Goal: Information Seeking & Learning: Learn about a topic

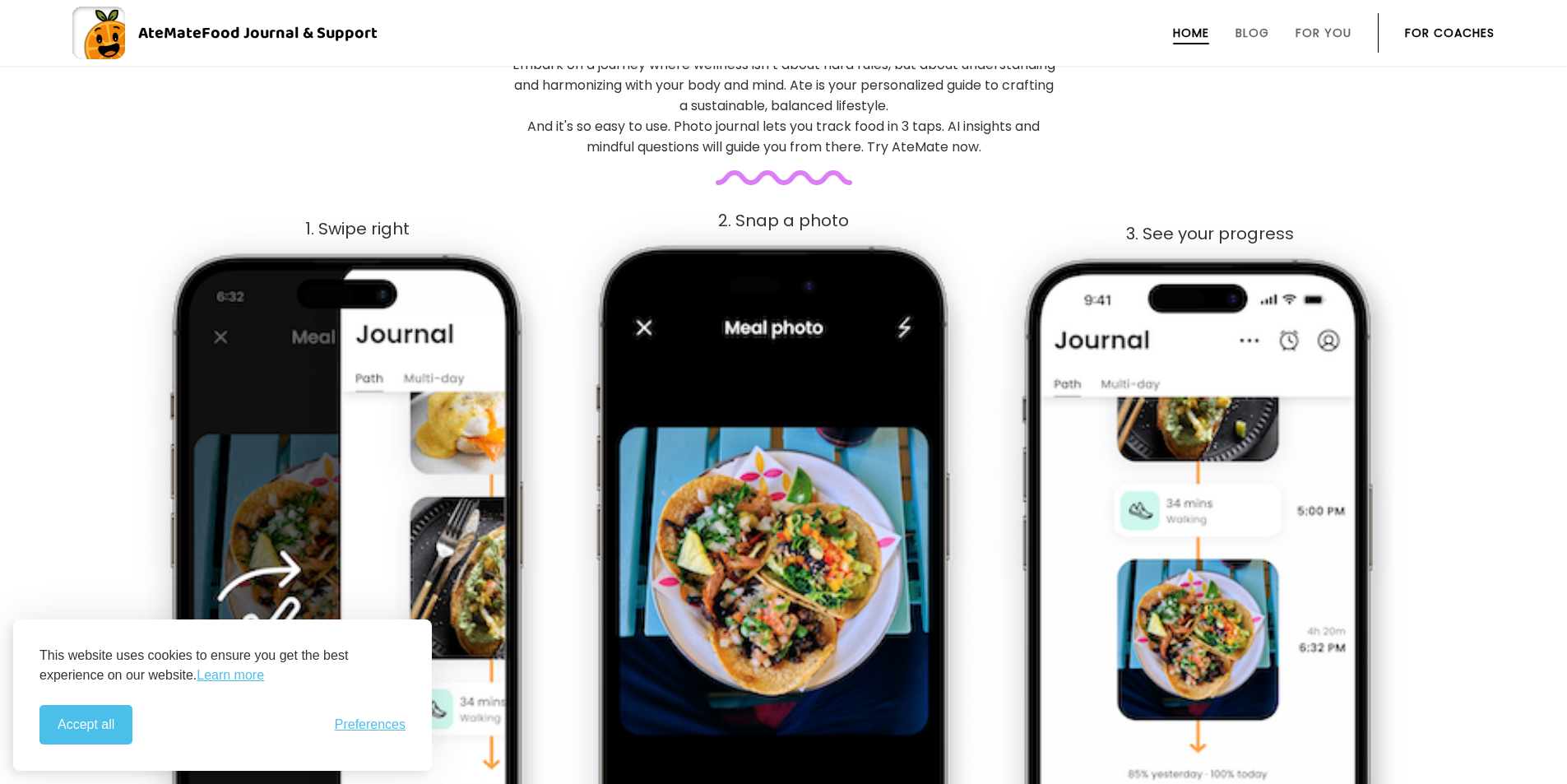
scroll to position [1316, 0]
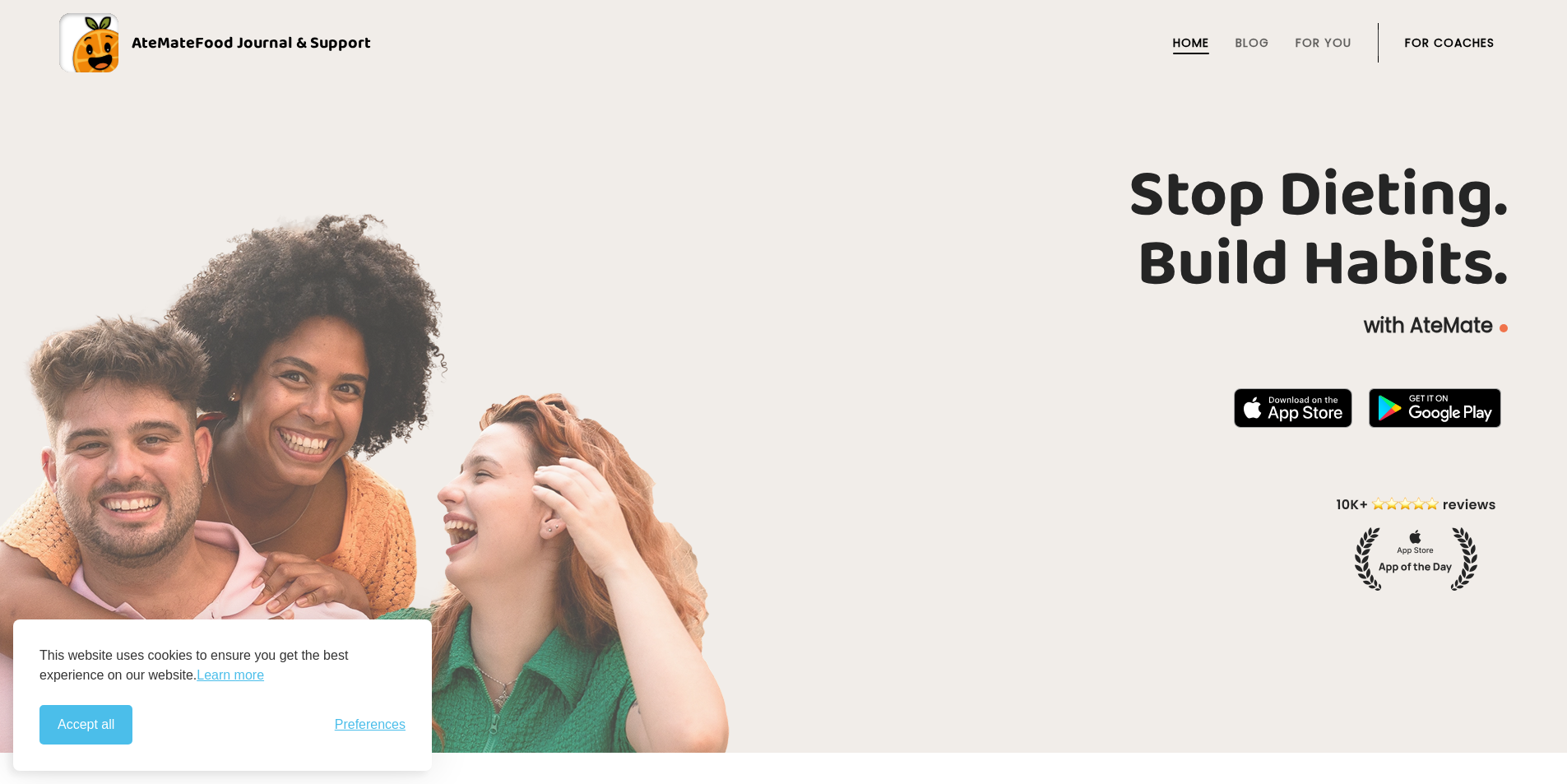
click at [1283, 41] on ul "Home Blog For You For Coaches" at bounding box center [1311, 42] width 367 height 39
click at [1316, 37] on link "For You" at bounding box center [1323, 43] width 56 height 13
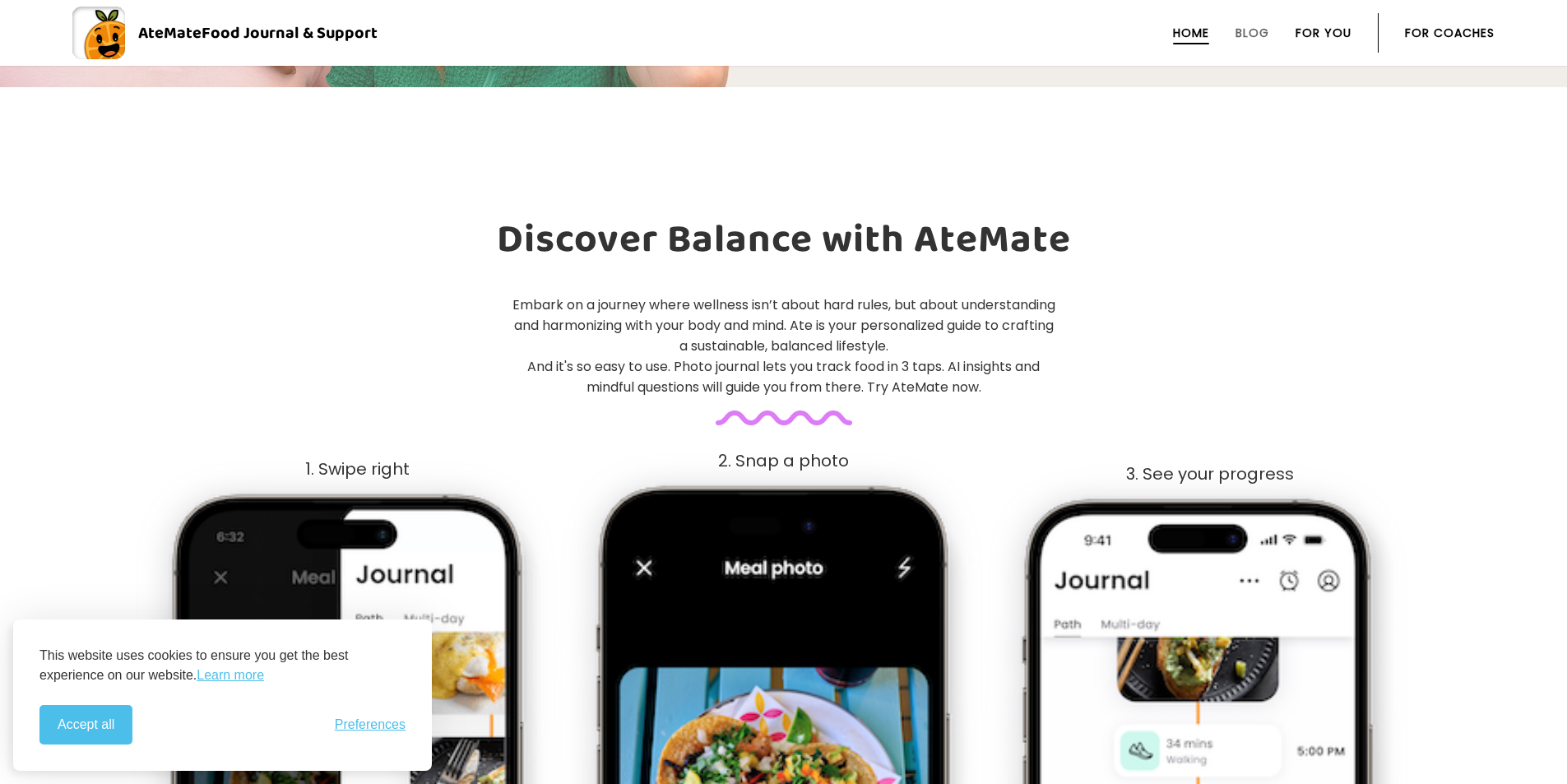
scroll to position [666, 0]
click at [112, 723] on button "Accept all" at bounding box center [85, 724] width 93 height 39
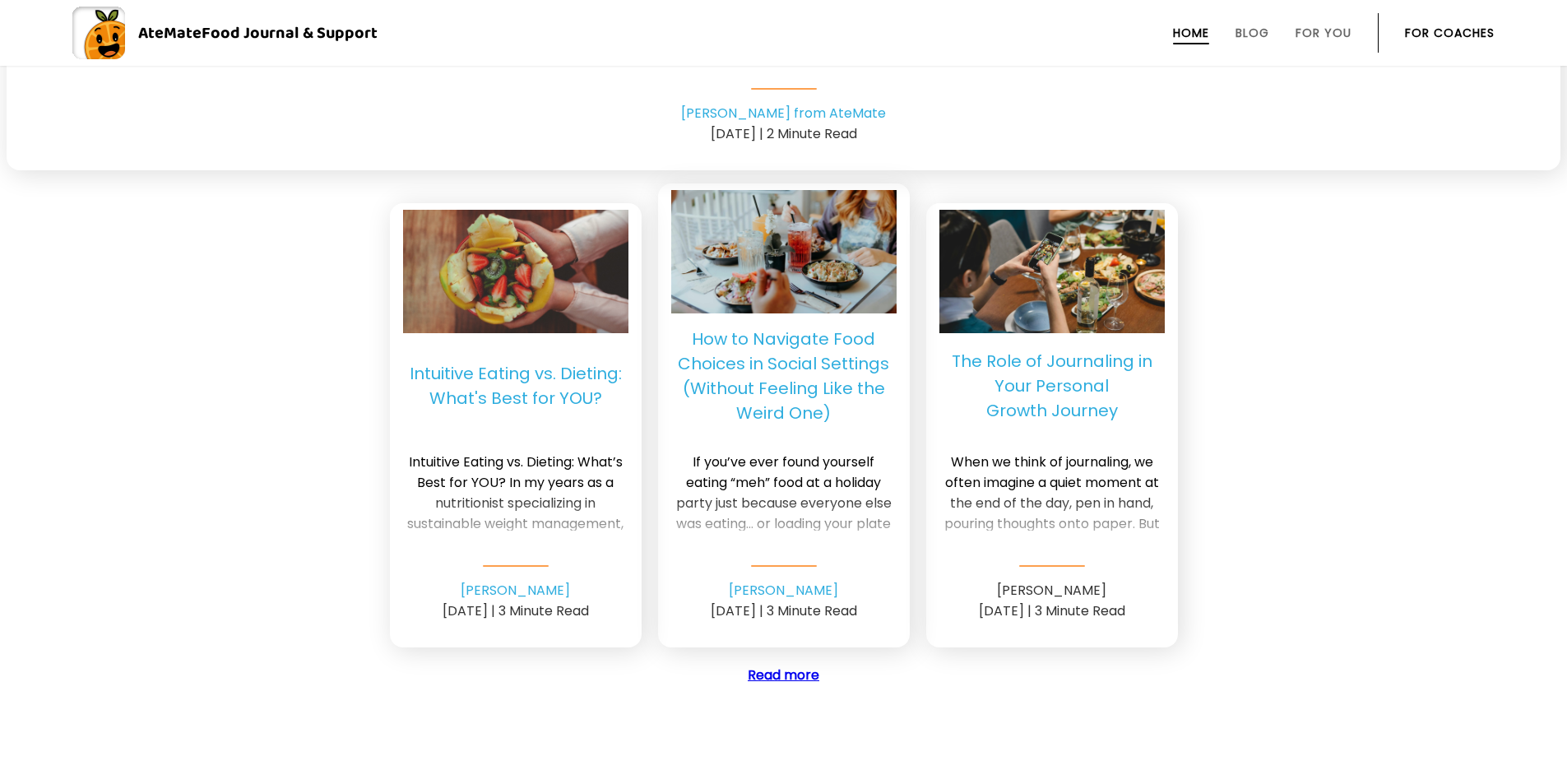
scroll to position [4695, 0]
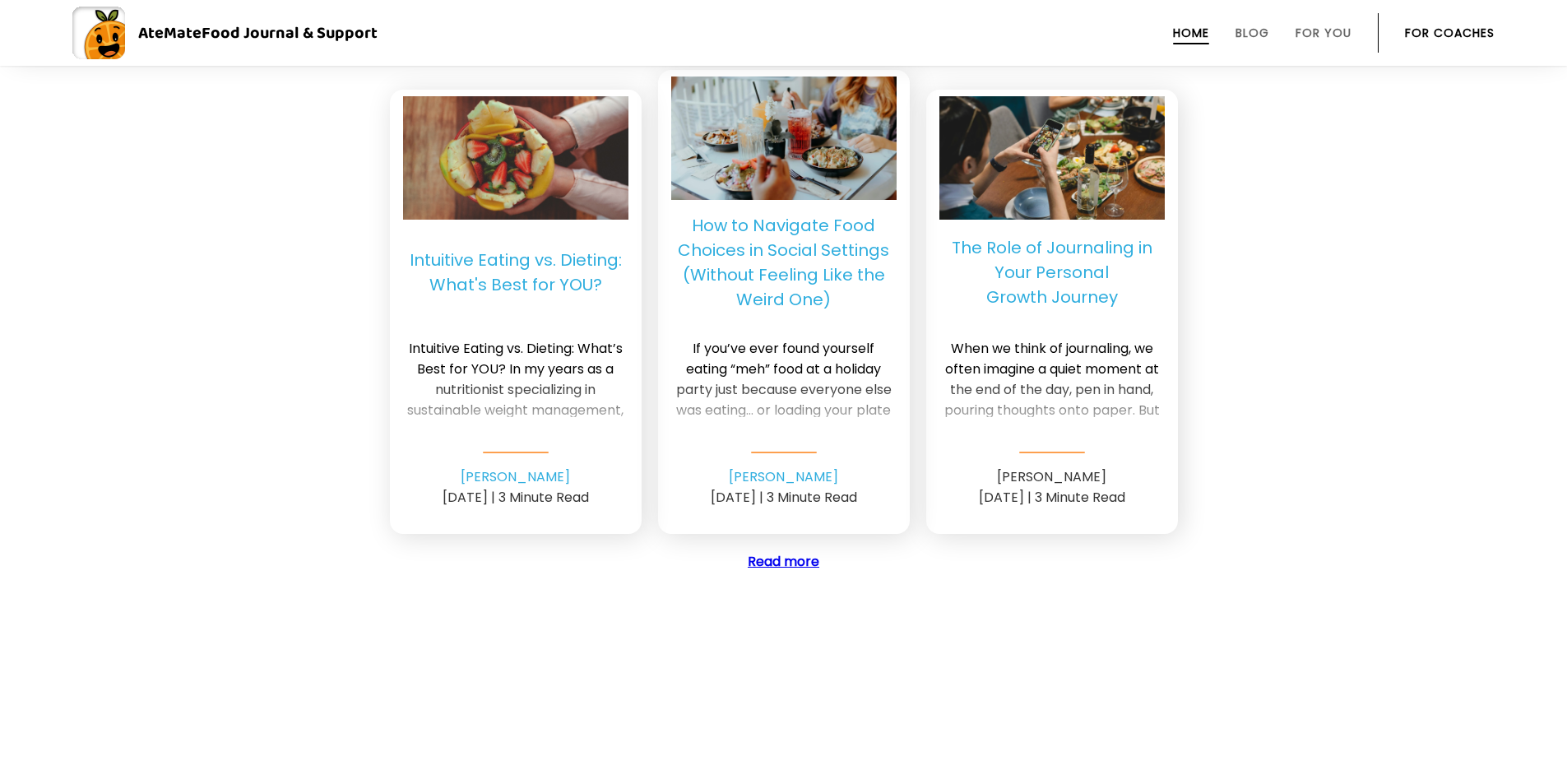
click at [767, 558] on link "Read more" at bounding box center [784, 561] width 71 height 19
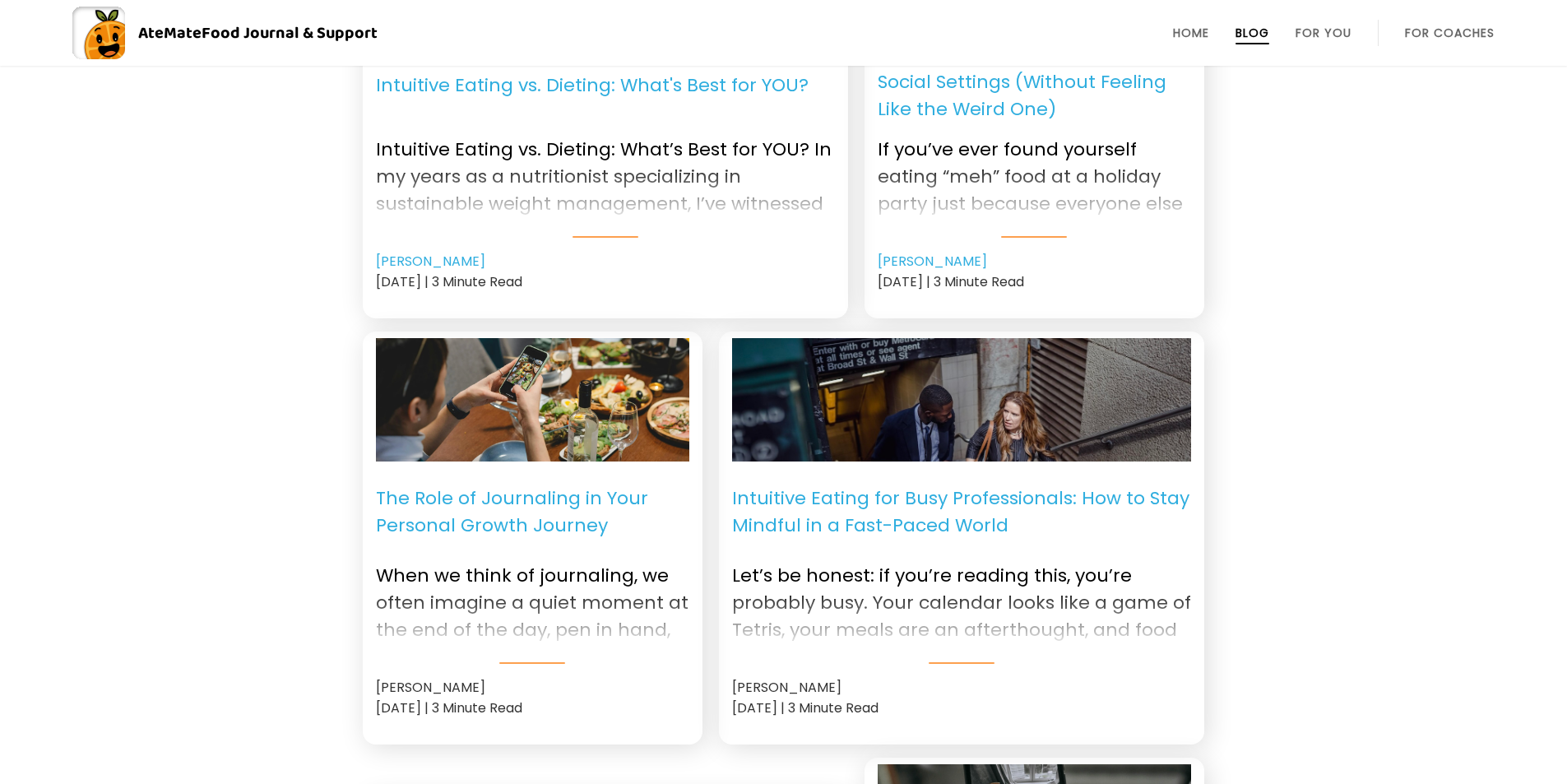
scroll to position [905, 0]
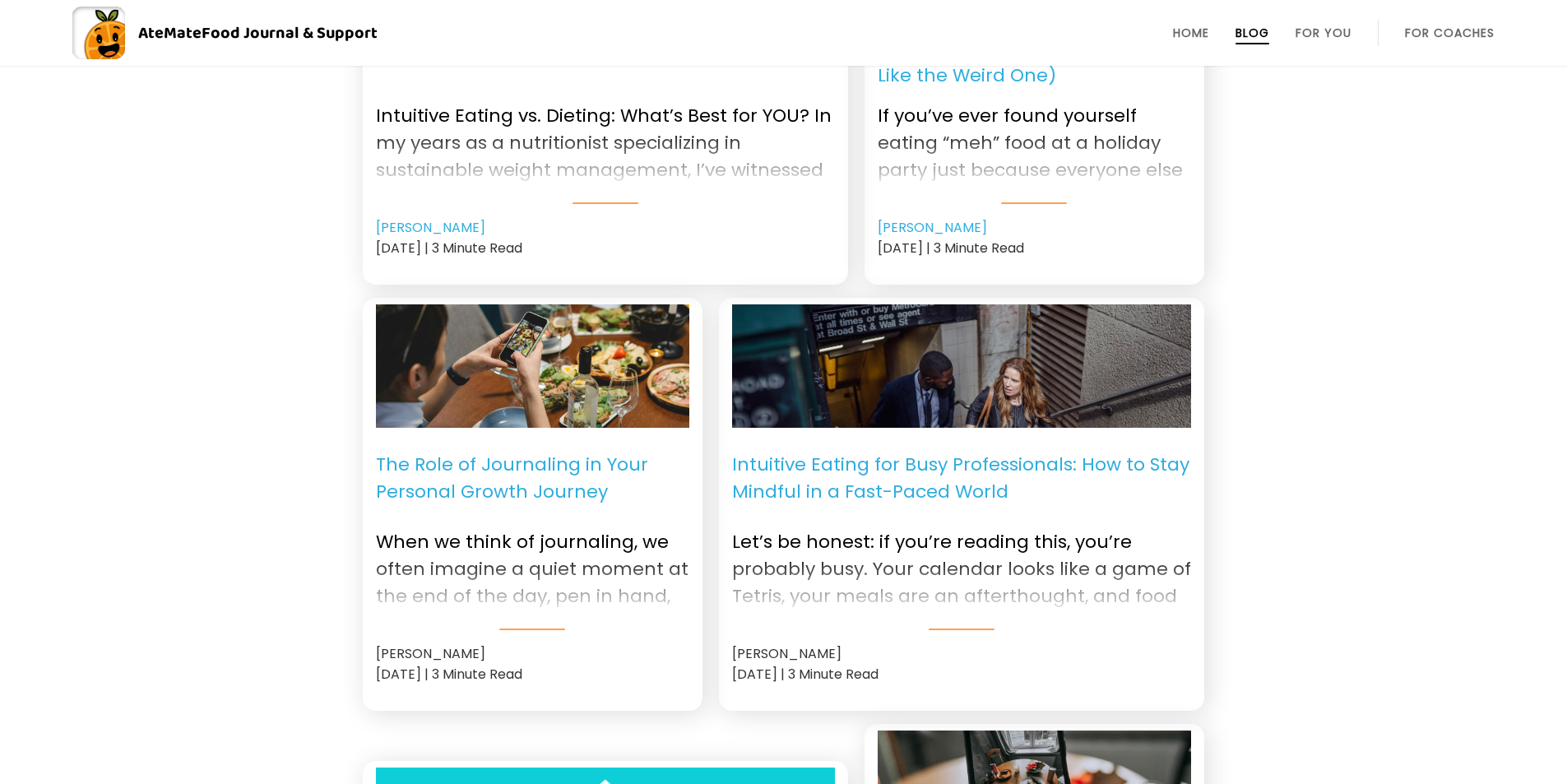
click at [889, 598] on div at bounding box center [961, 582] width 459 height 66
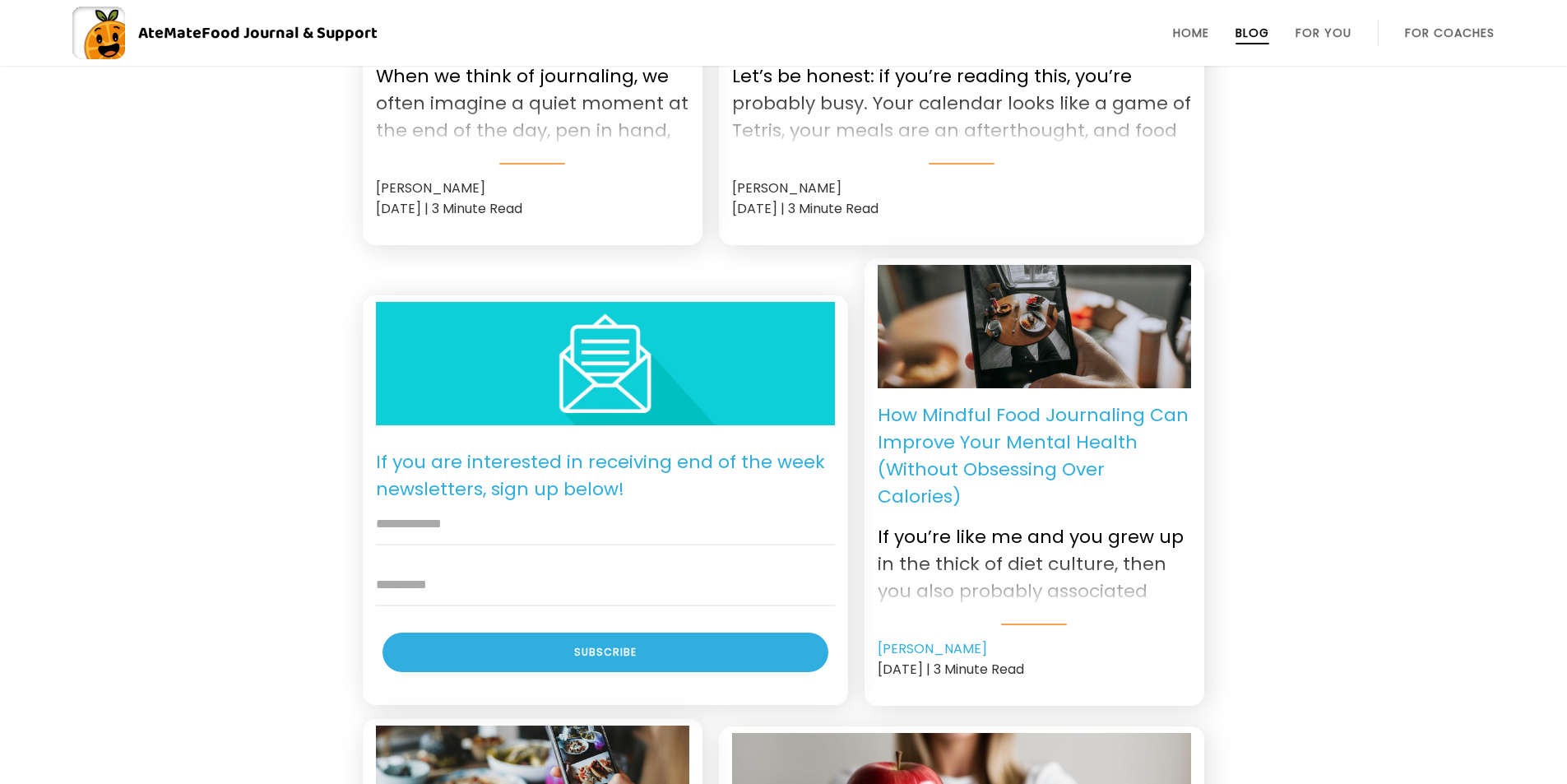
scroll to position [1480, 0]
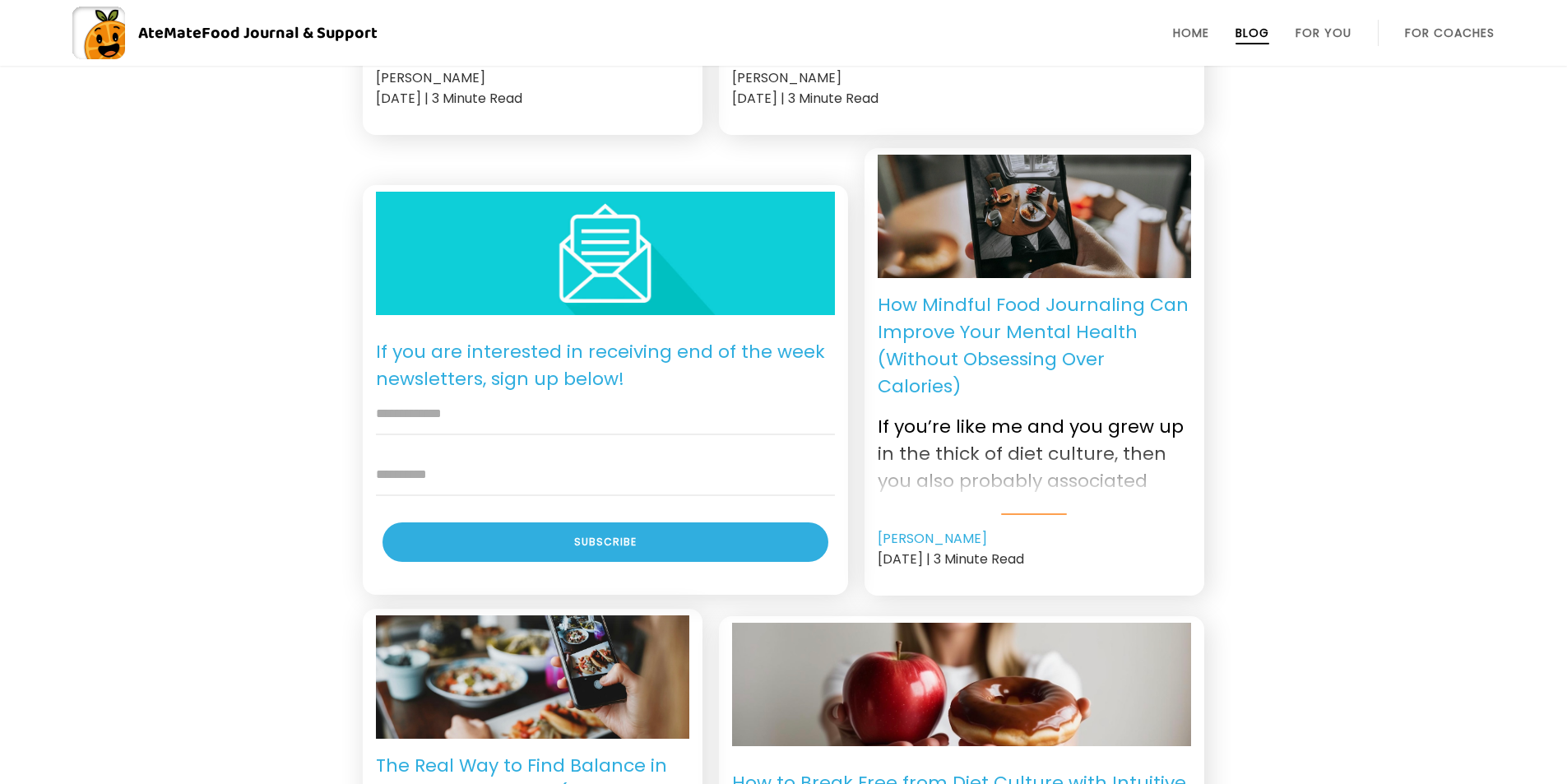
click at [1032, 344] on p "How Mindful Food Journaling Can Improve Your Mental Health (Without Obsessing O…" at bounding box center [1034, 345] width 313 height 109
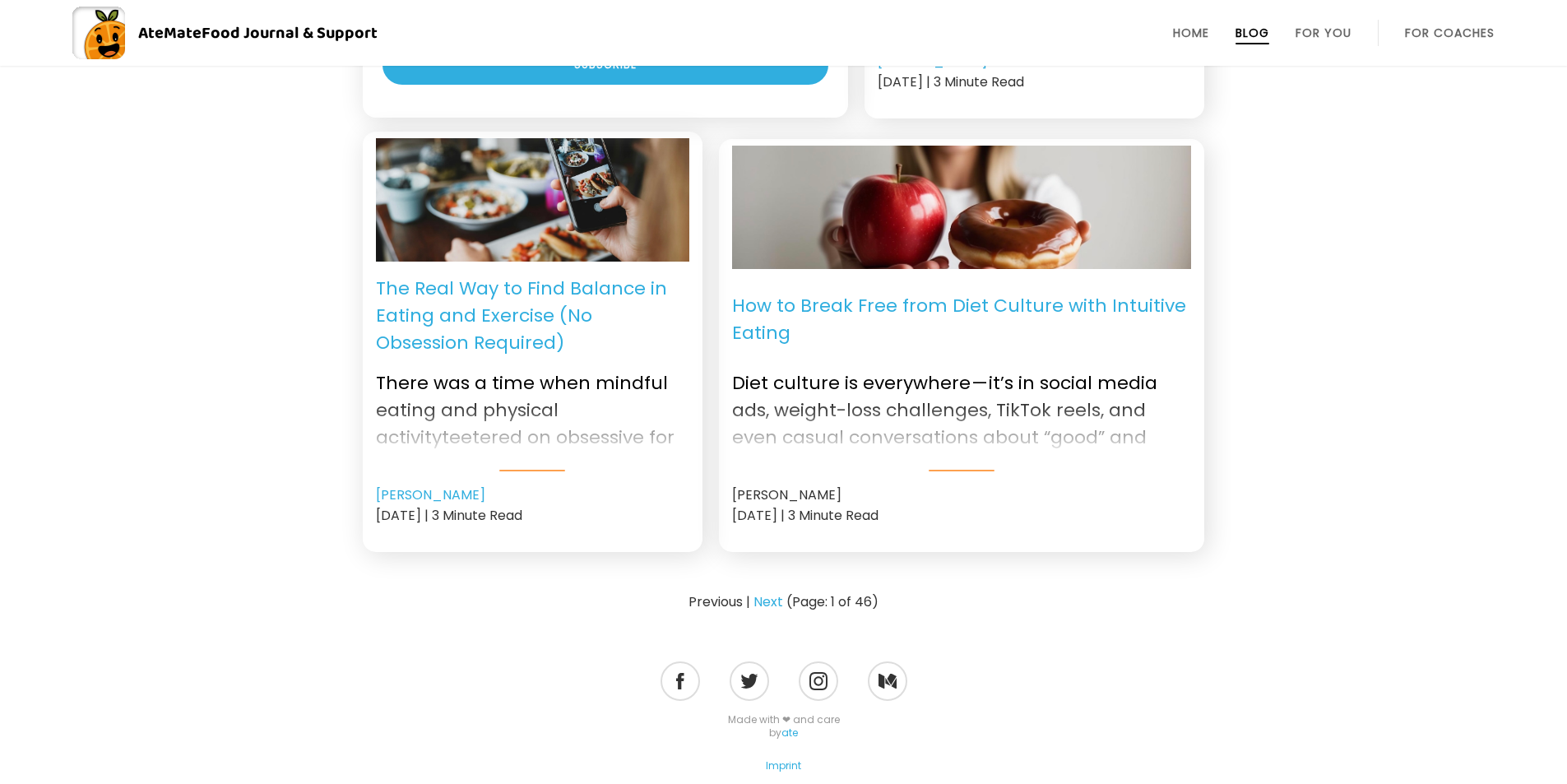
scroll to position [1973, 0]
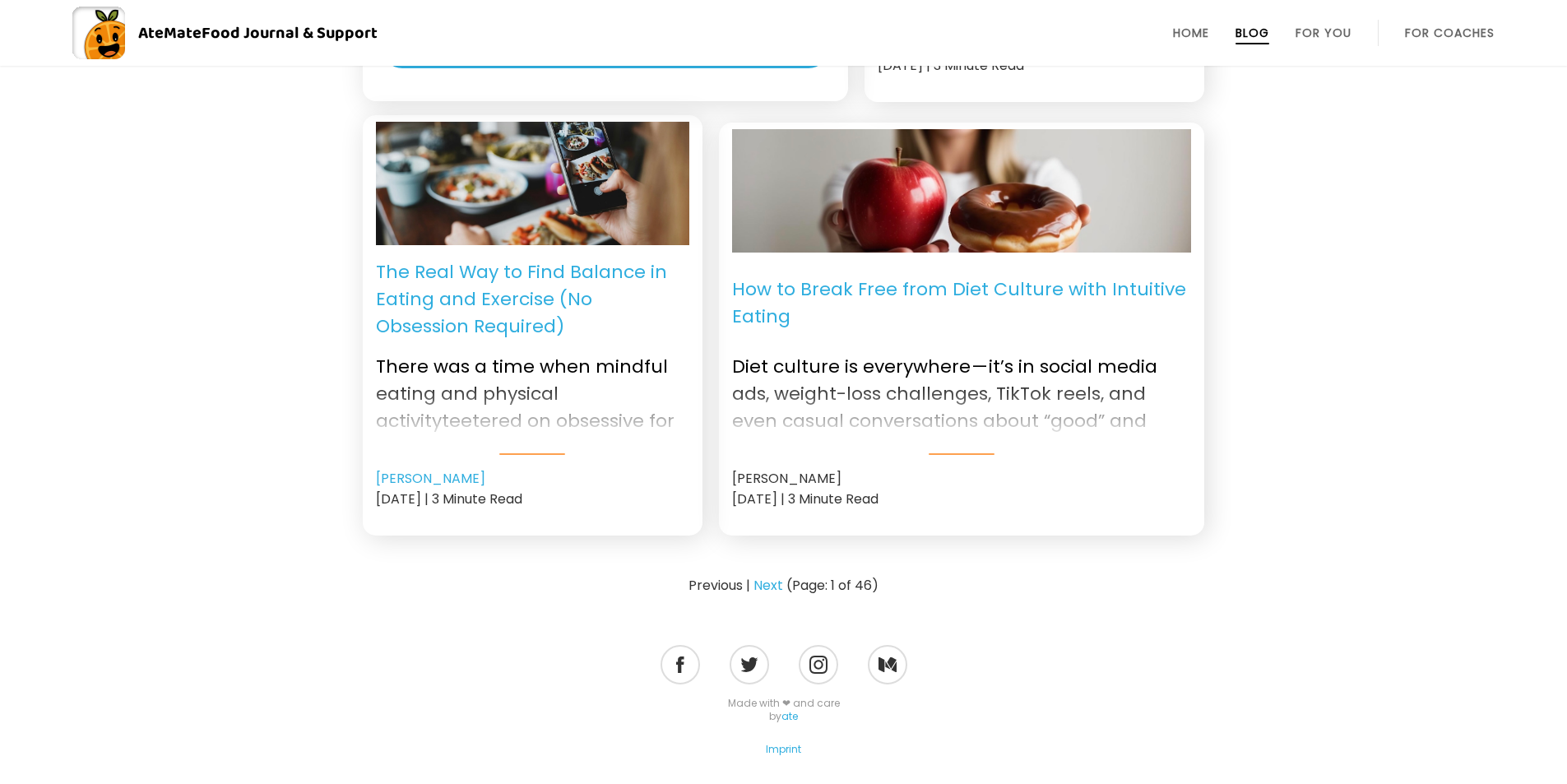
click at [510, 280] on p "The Real Way to Find Balance in Eating and Exercise (No Obsession Required)" at bounding box center [533, 299] width 313 height 82
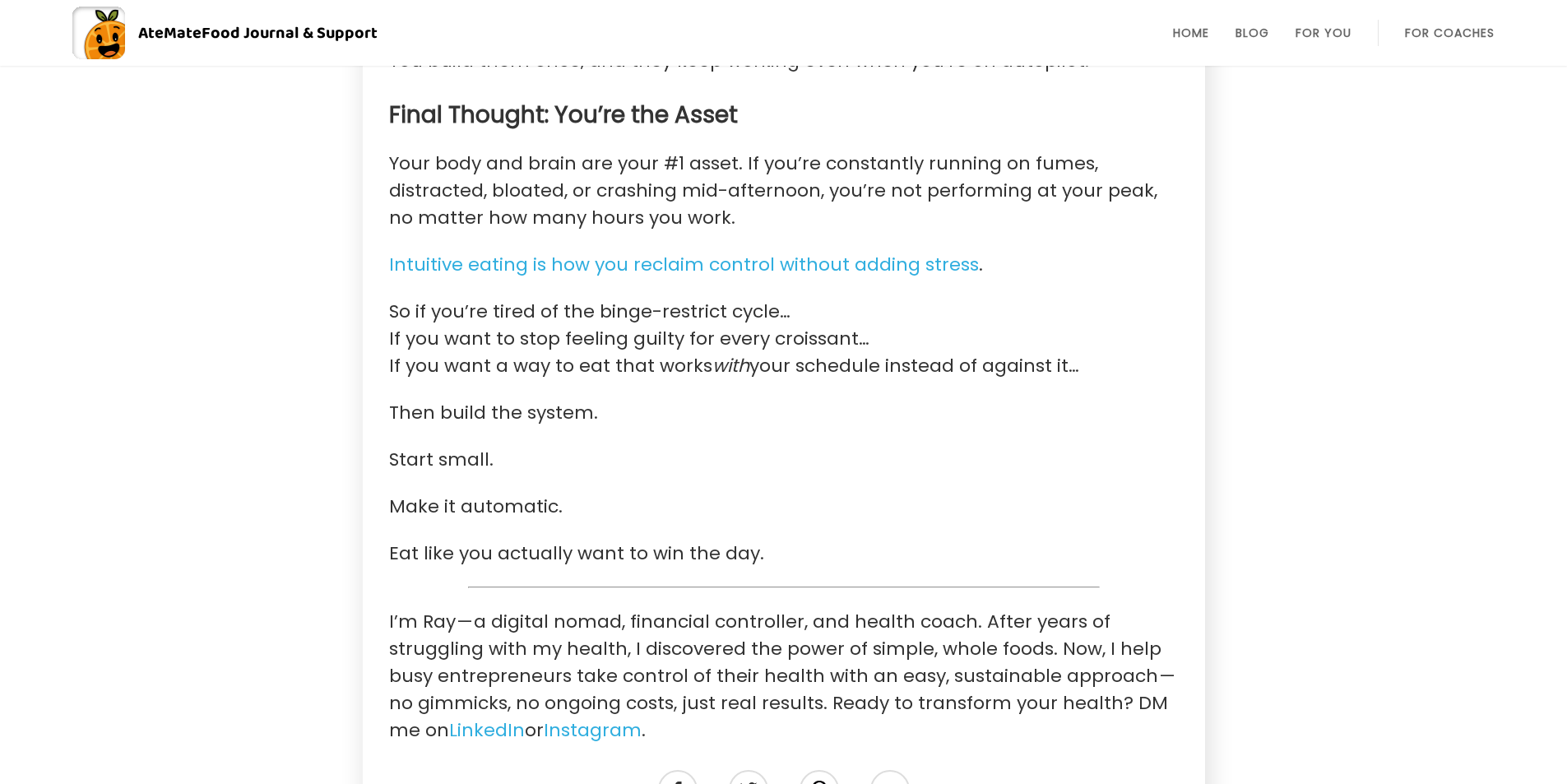
scroll to position [3454, 0]
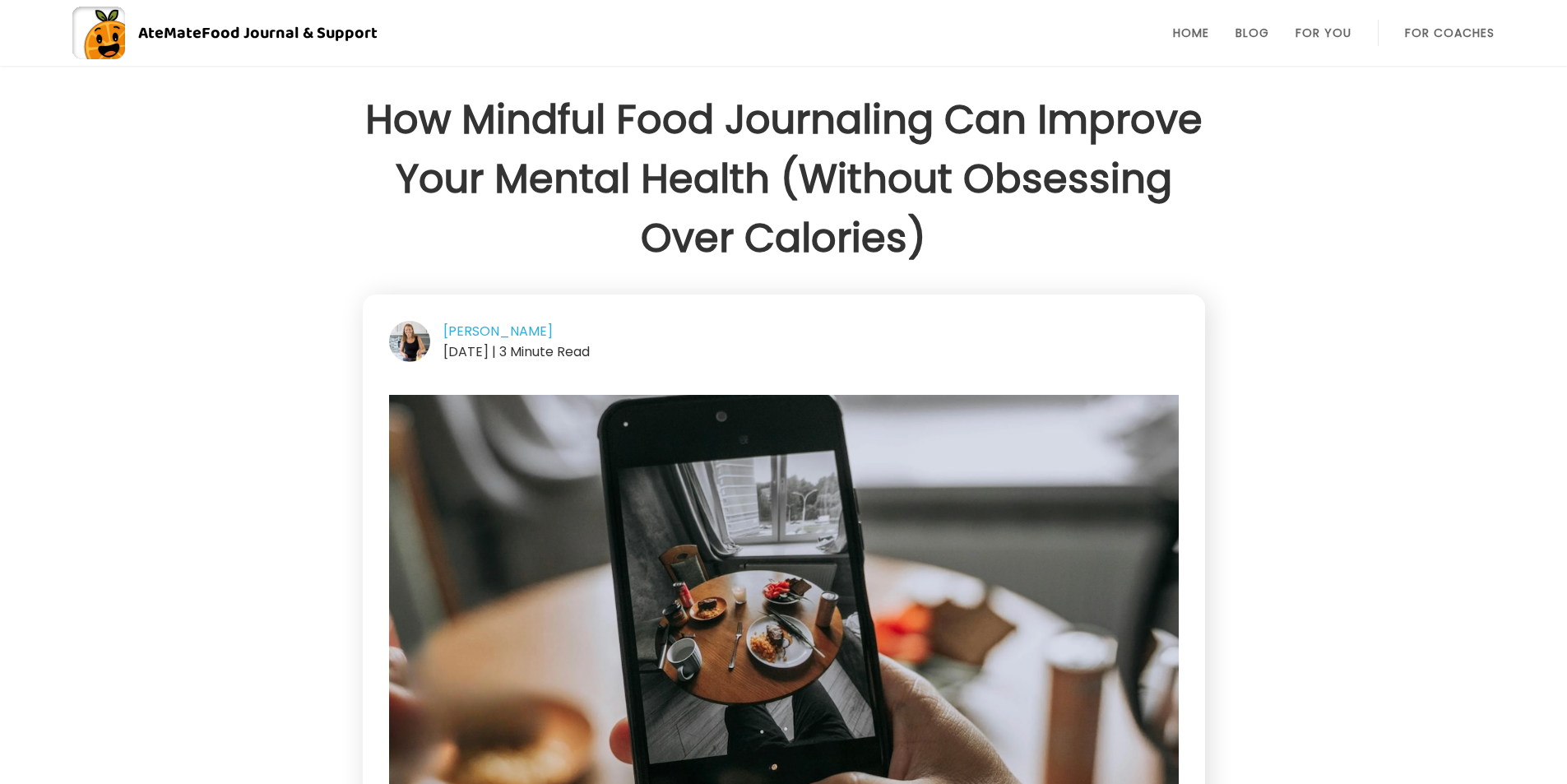
scroll to position [329, 0]
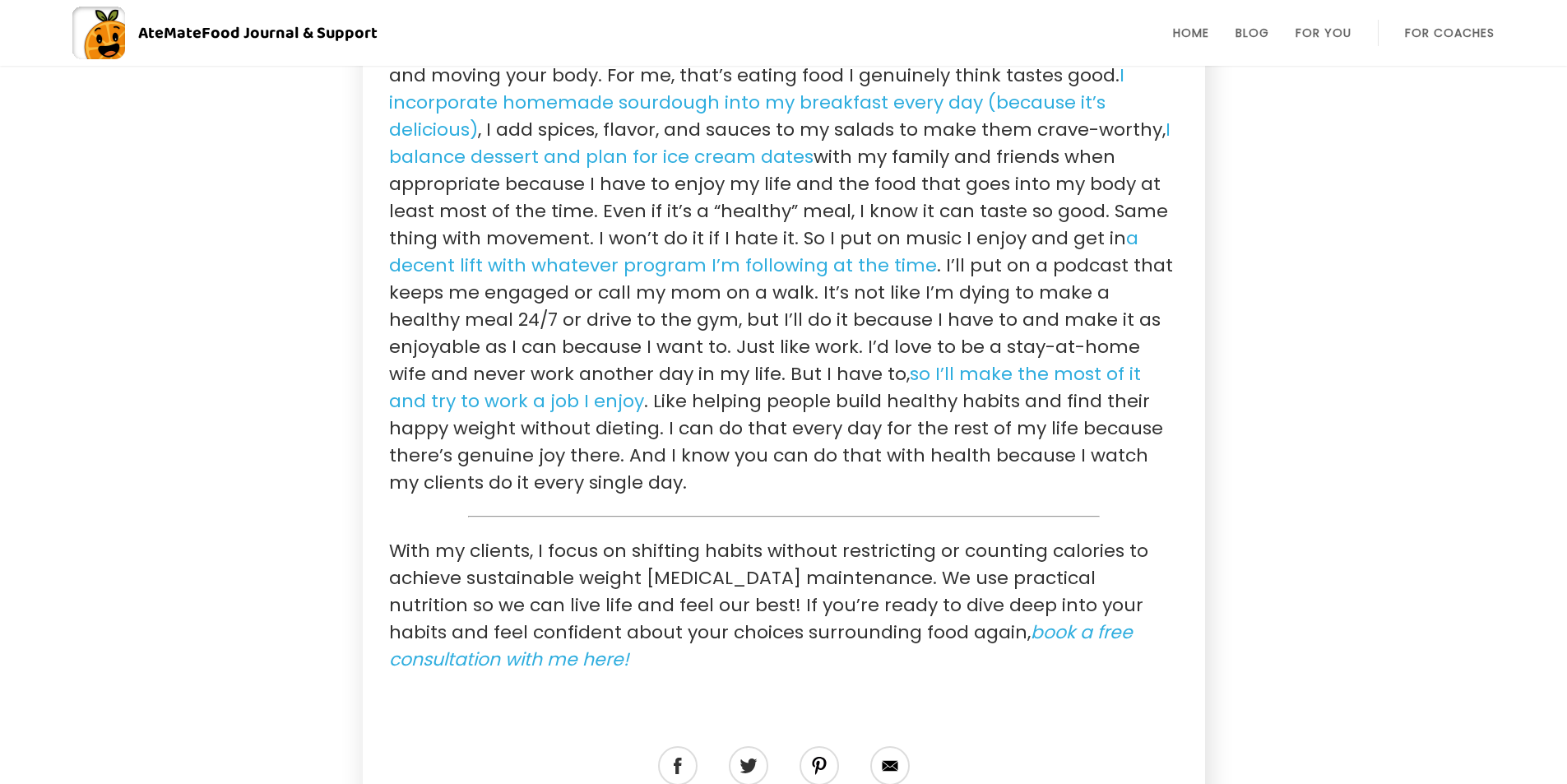
scroll to position [1973, 0]
